Goal: Task Accomplishment & Management: Use online tool/utility

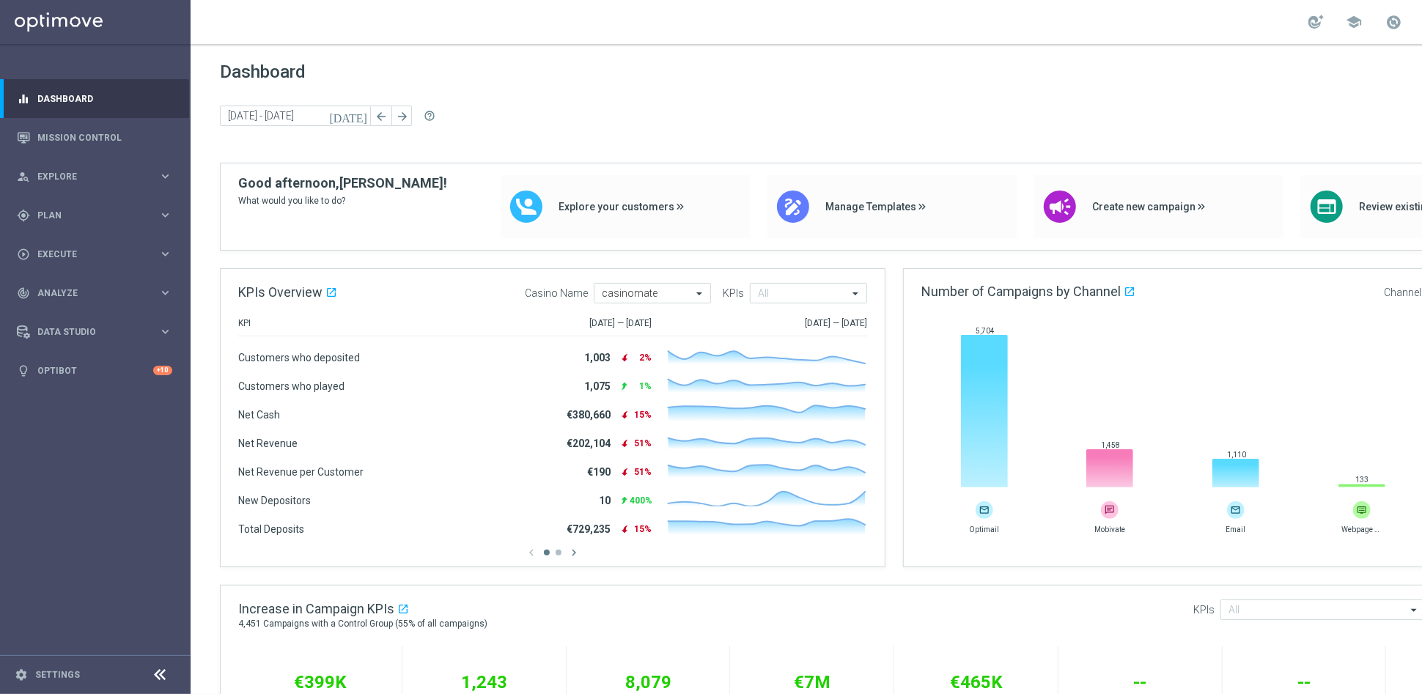
click at [153, 674] on icon at bounding box center [161, 676] width 18 height 18
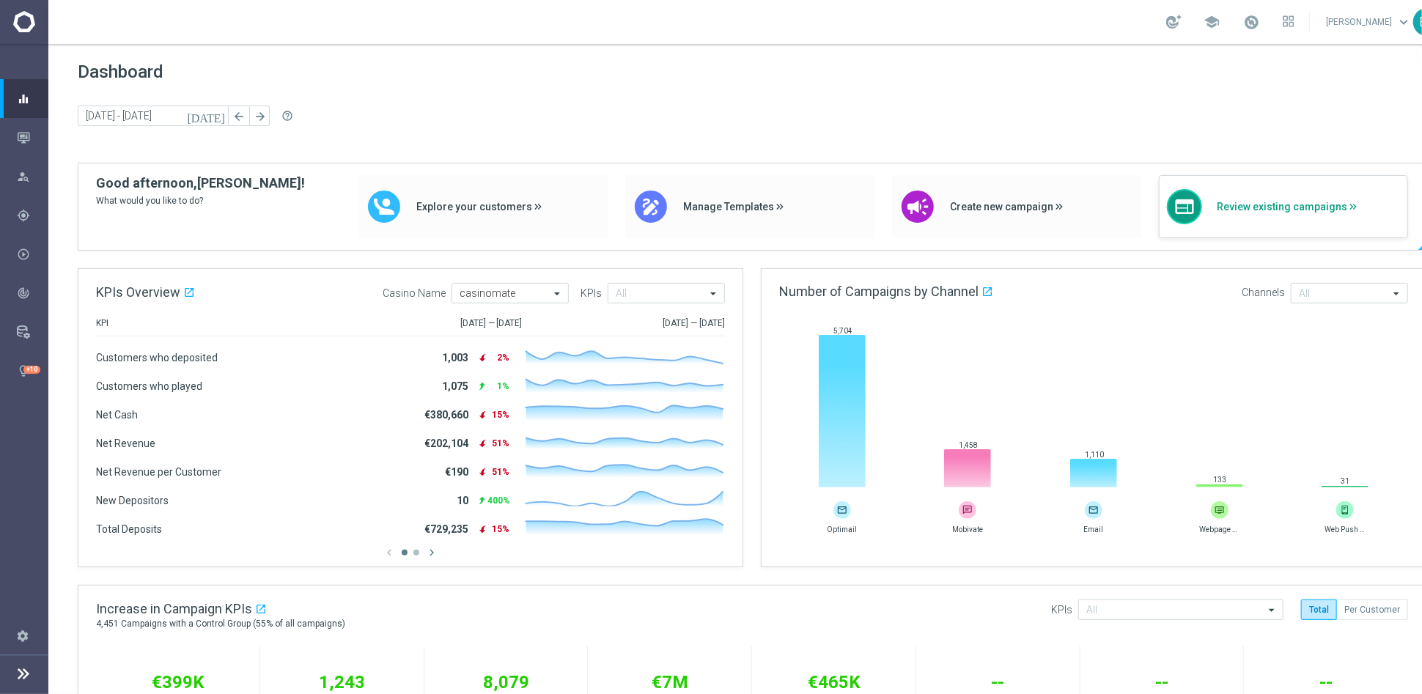
click at [1276, 224] on div "web Review existing campaigns" at bounding box center [1283, 206] width 249 height 63
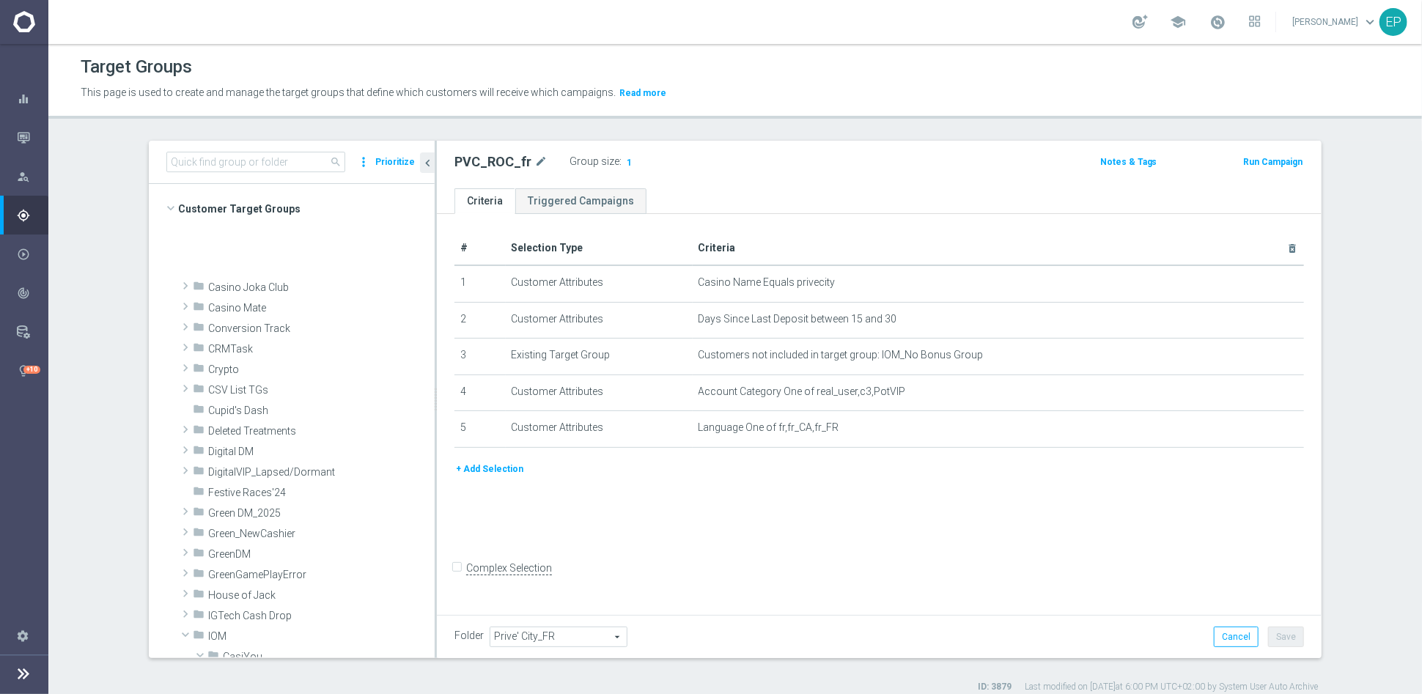
scroll to position [446, 0]
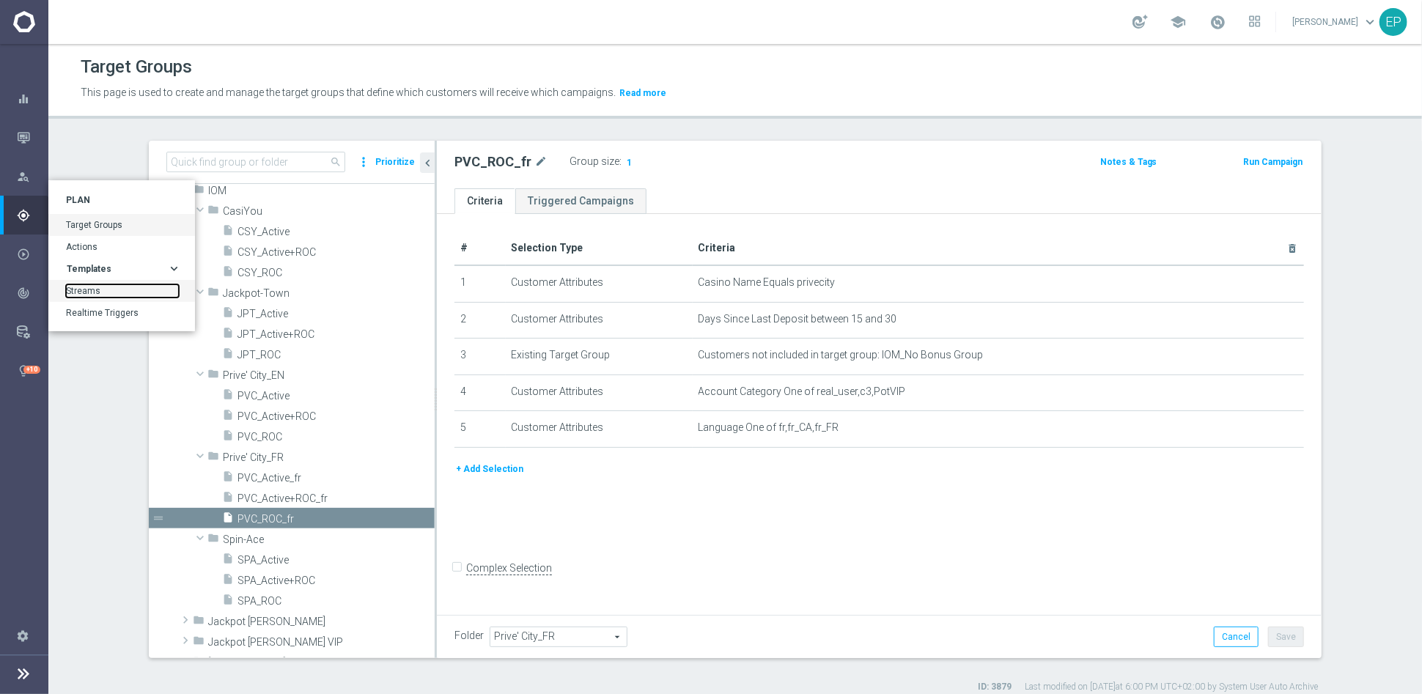
click at [90, 285] on link "Streams" at bounding box center [122, 290] width 113 height 13
